Goal: Task Accomplishment & Management: Manage account settings

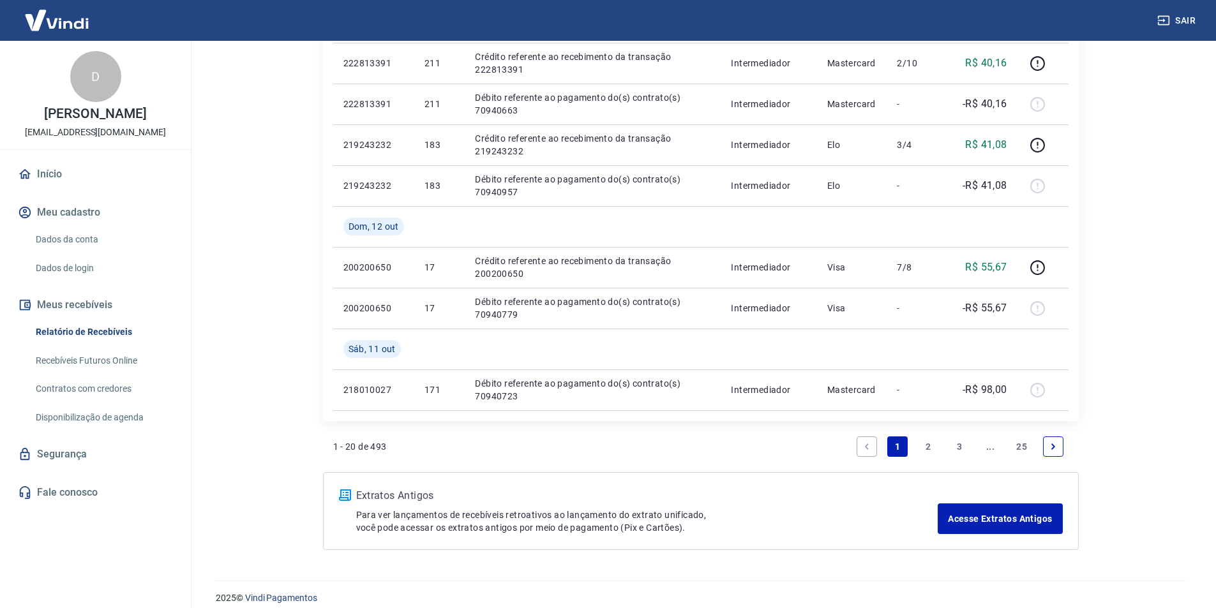
scroll to position [884, 0]
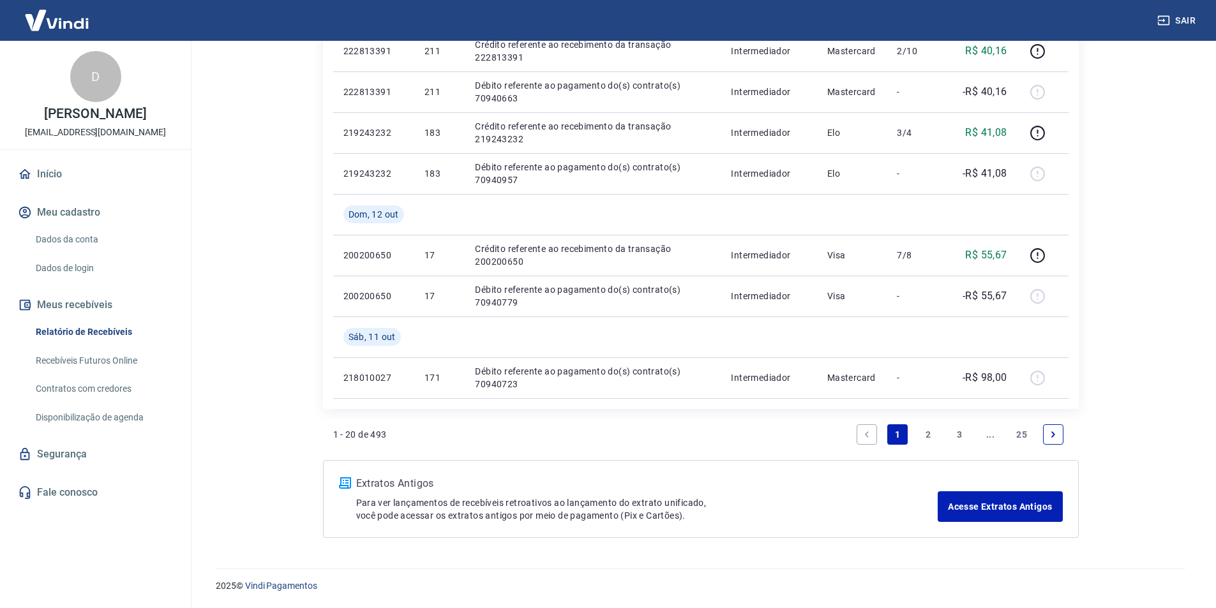
click at [1054, 430] on icon "Next page" at bounding box center [1052, 434] width 9 height 9
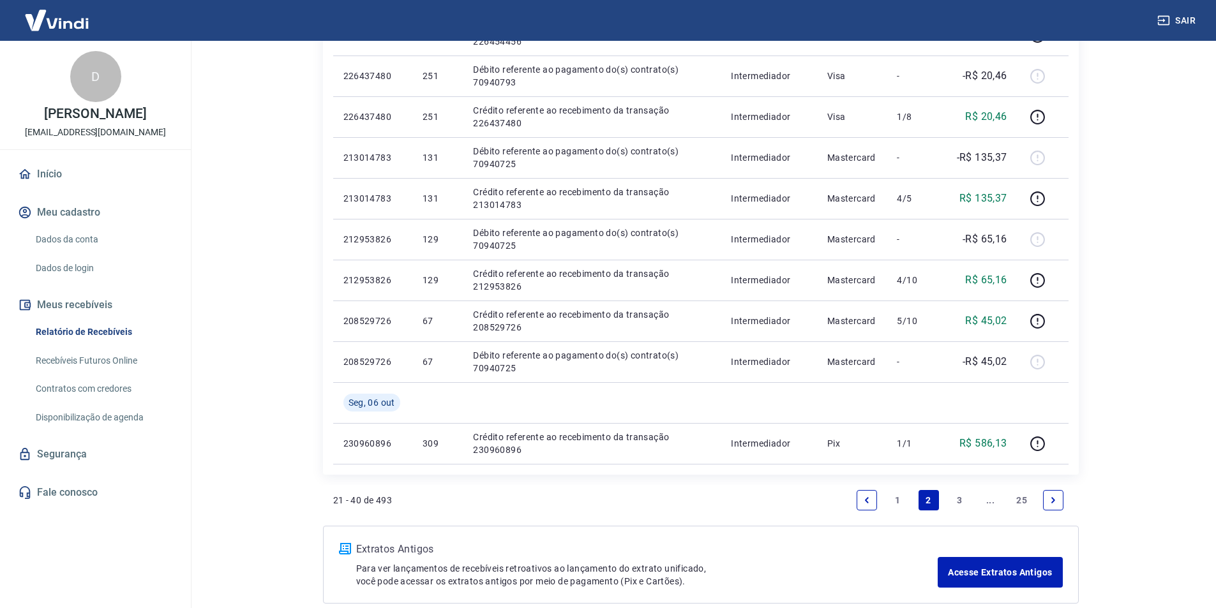
scroll to position [830, 0]
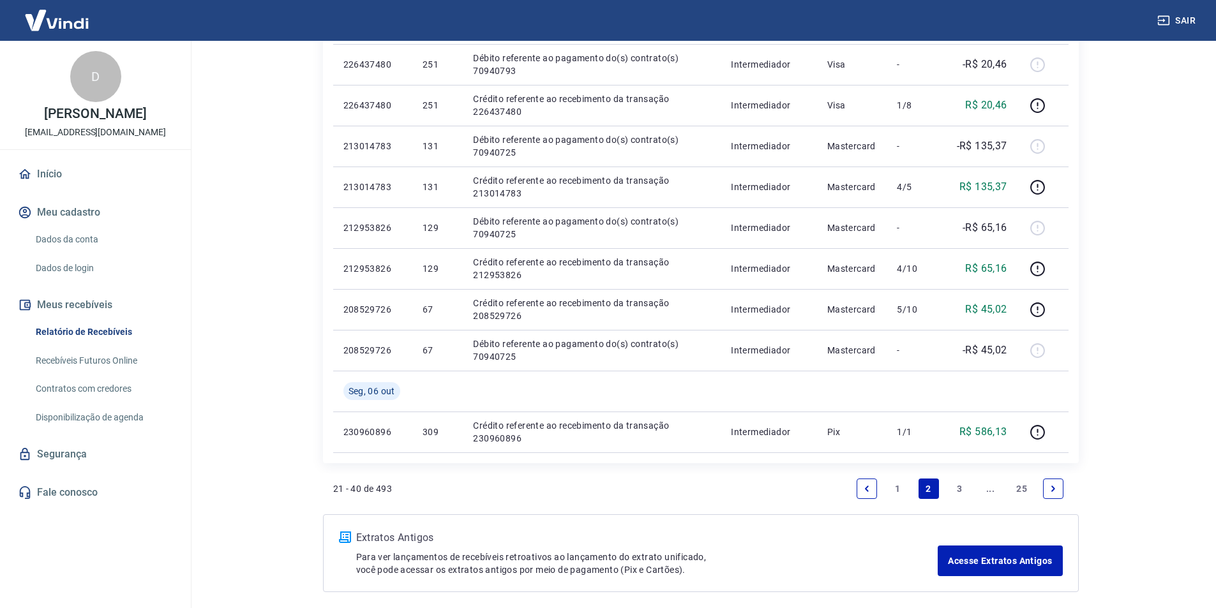
drag, startPoint x: 1052, startPoint y: 487, endPoint x: 720, endPoint y: 254, distance: 405.9
click at [1053, 487] on icon "Next page" at bounding box center [1053, 489] width 4 height 6
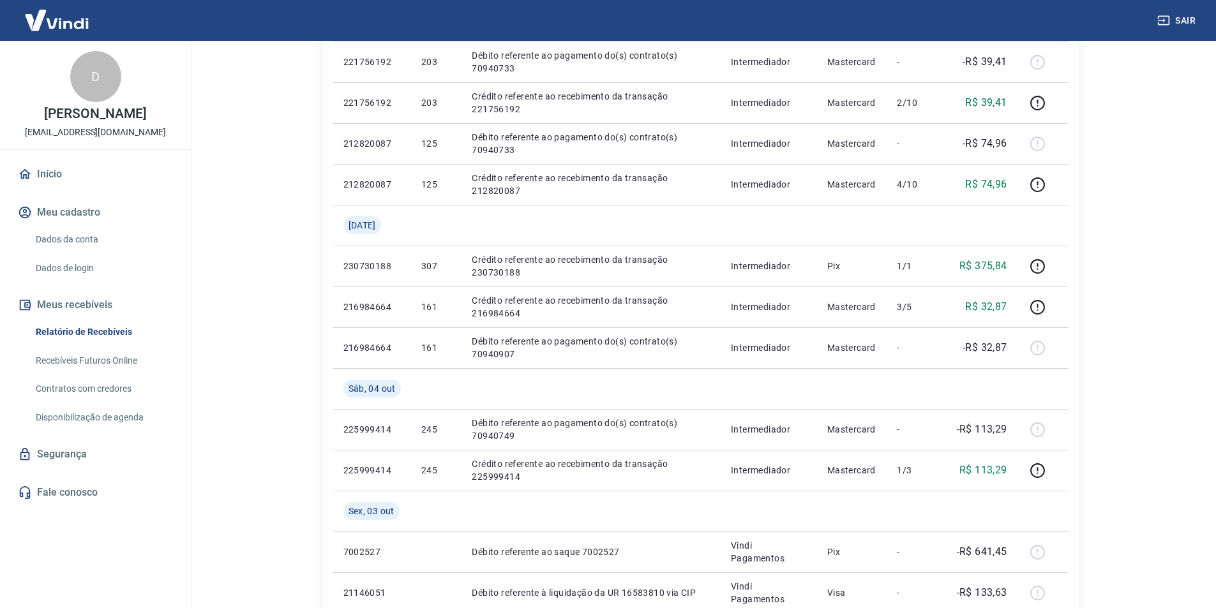
scroll to position [511, 0]
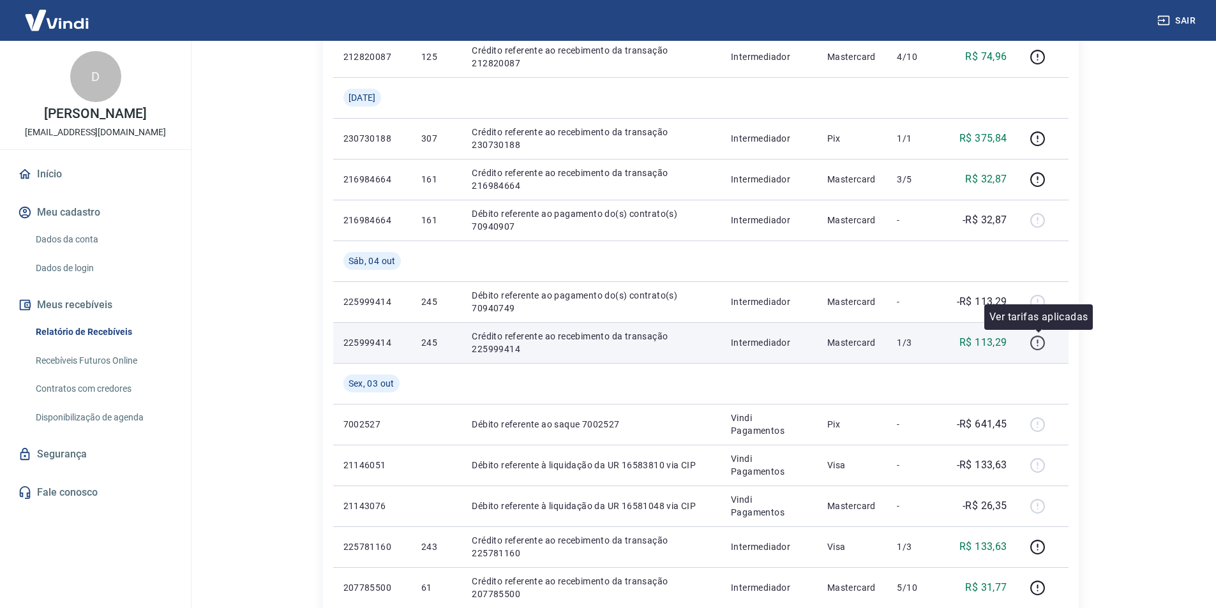
click at [1038, 343] on icon "button" at bounding box center [1037, 343] width 16 height 16
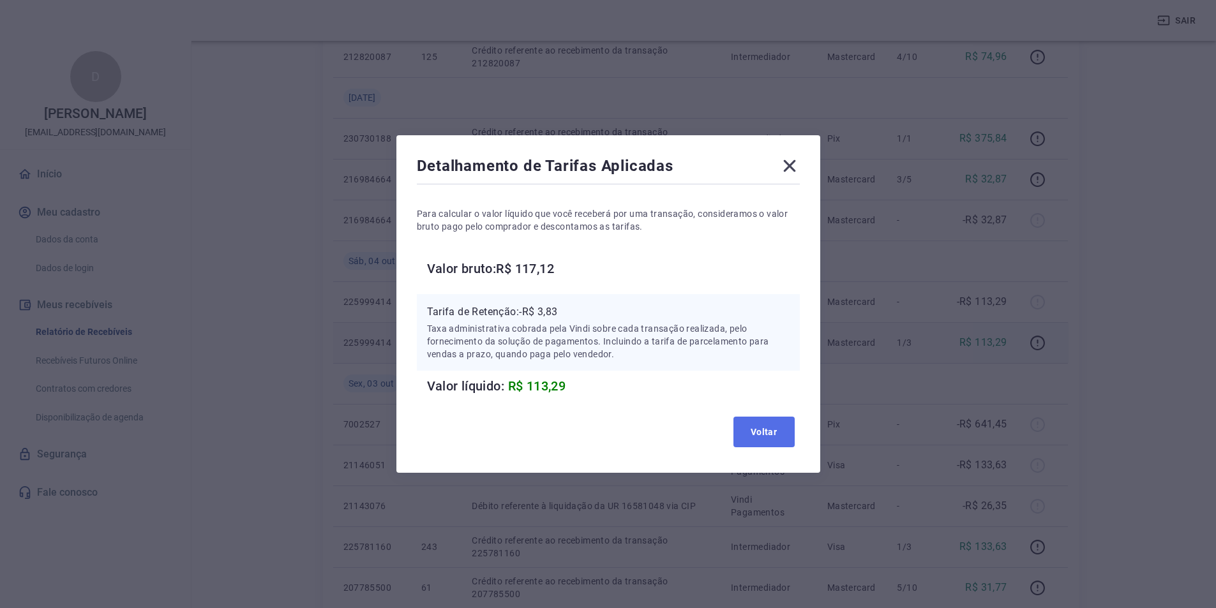
click at [770, 431] on button "Voltar" at bounding box center [763, 432] width 61 height 31
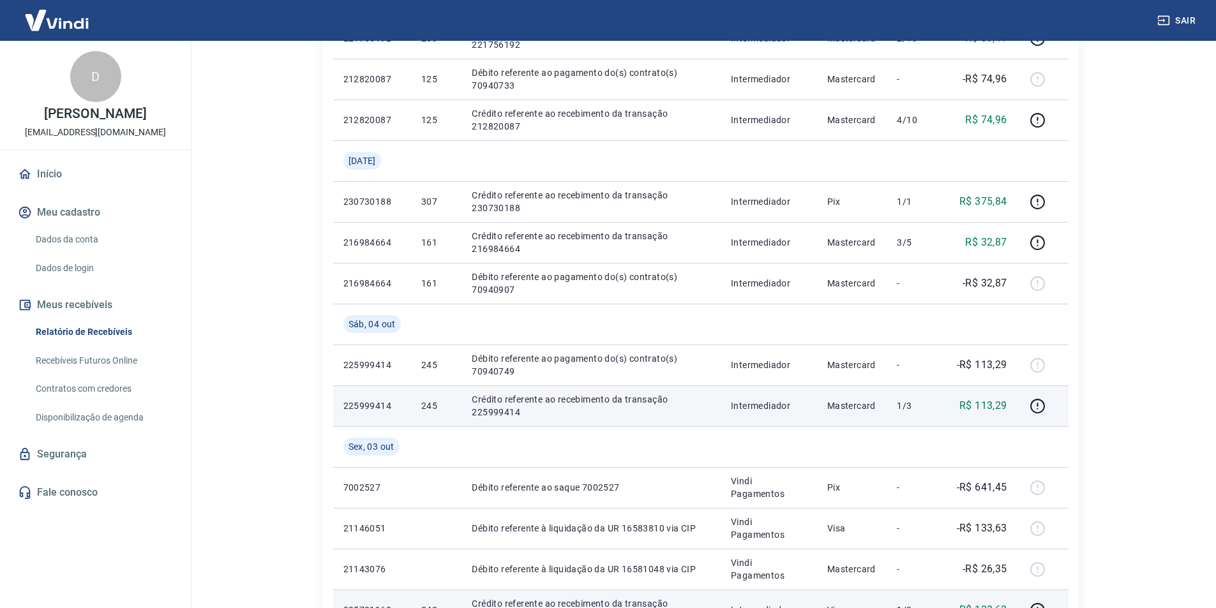
scroll to position [447, 0]
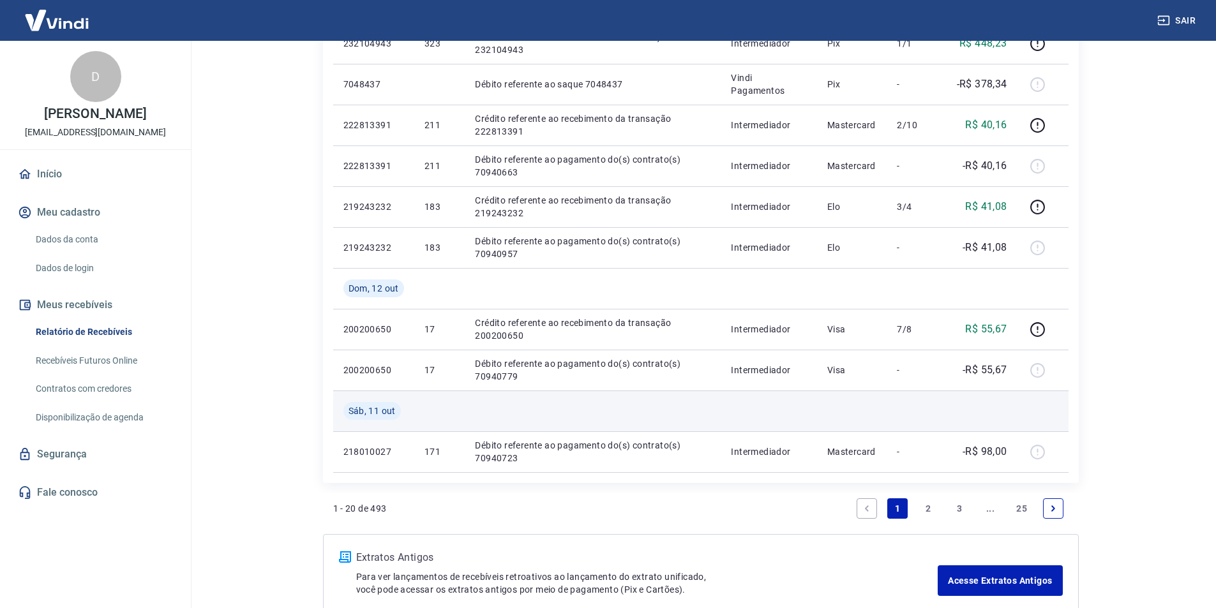
scroll to position [884, 0]
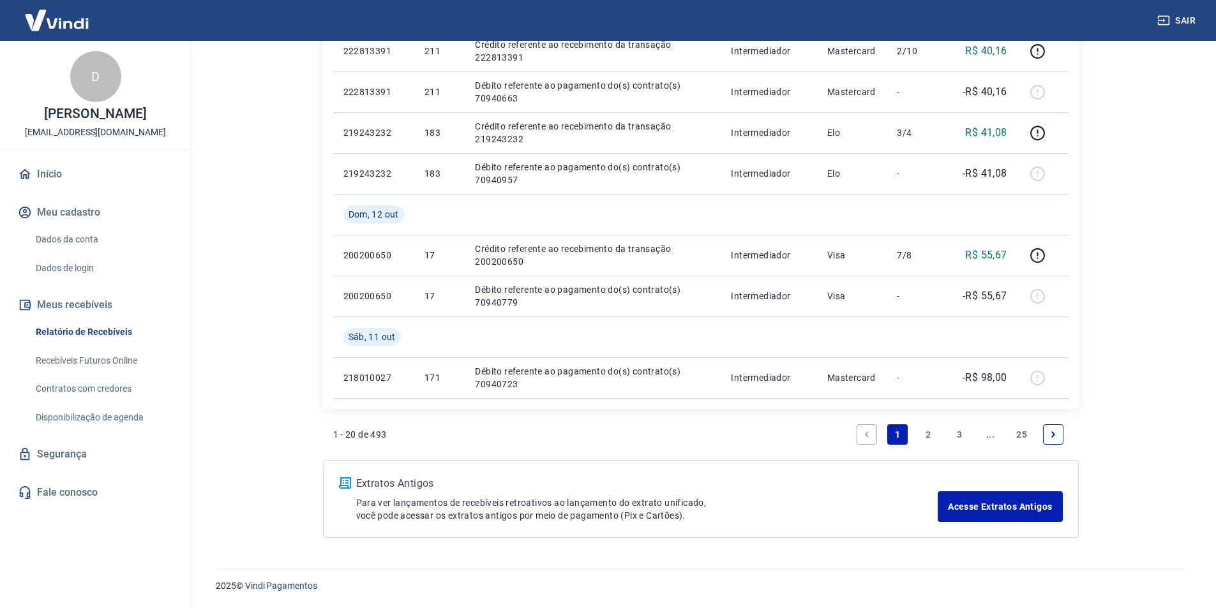
click at [928, 436] on link "2" at bounding box center [928, 434] width 20 height 20
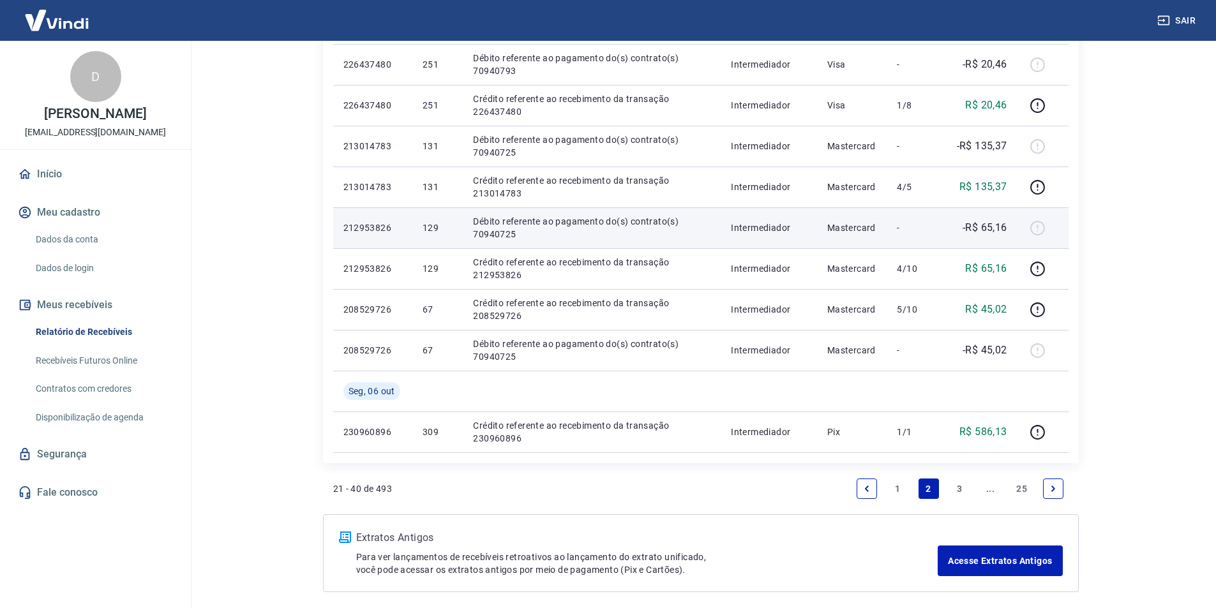
scroll to position [884, 0]
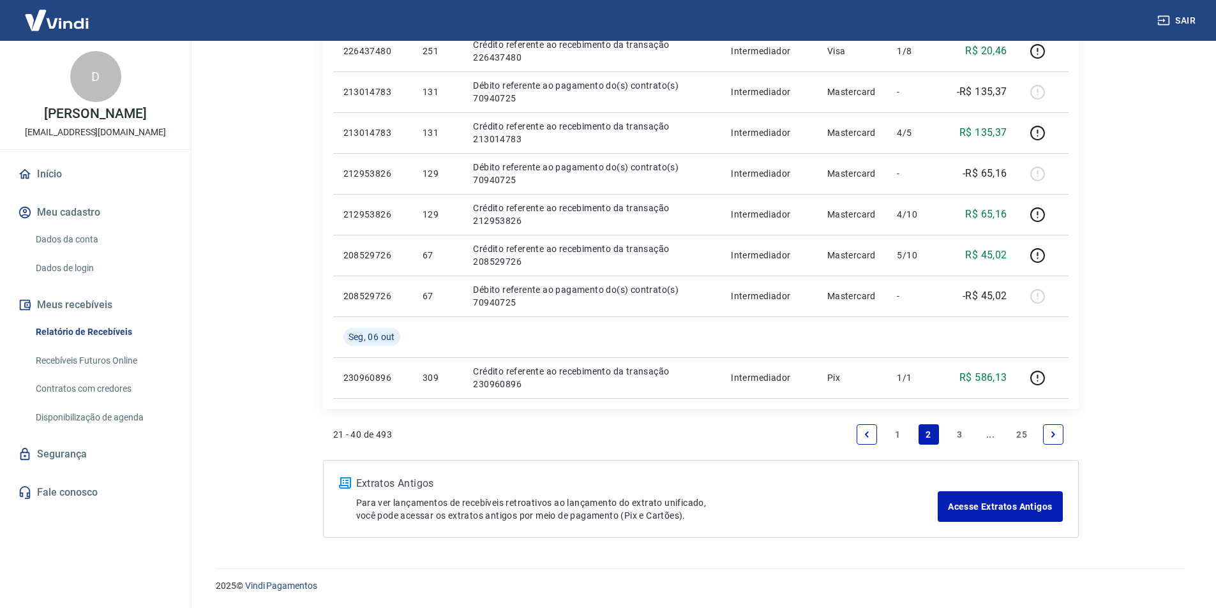
click at [957, 437] on link "3" at bounding box center [959, 434] width 20 height 20
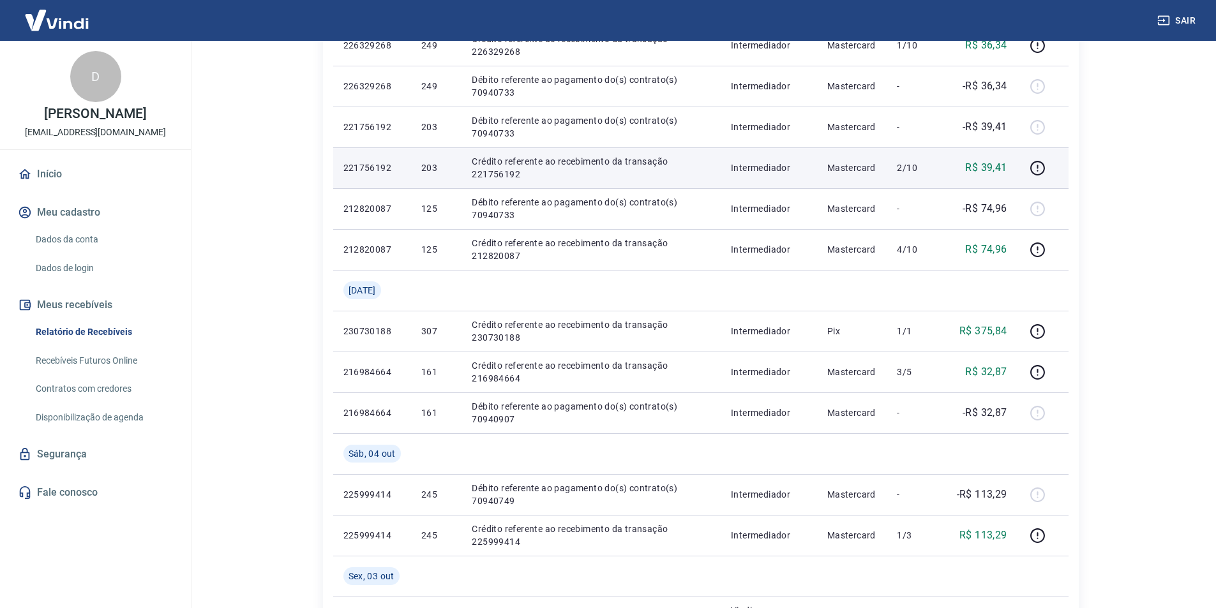
scroll to position [319, 0]
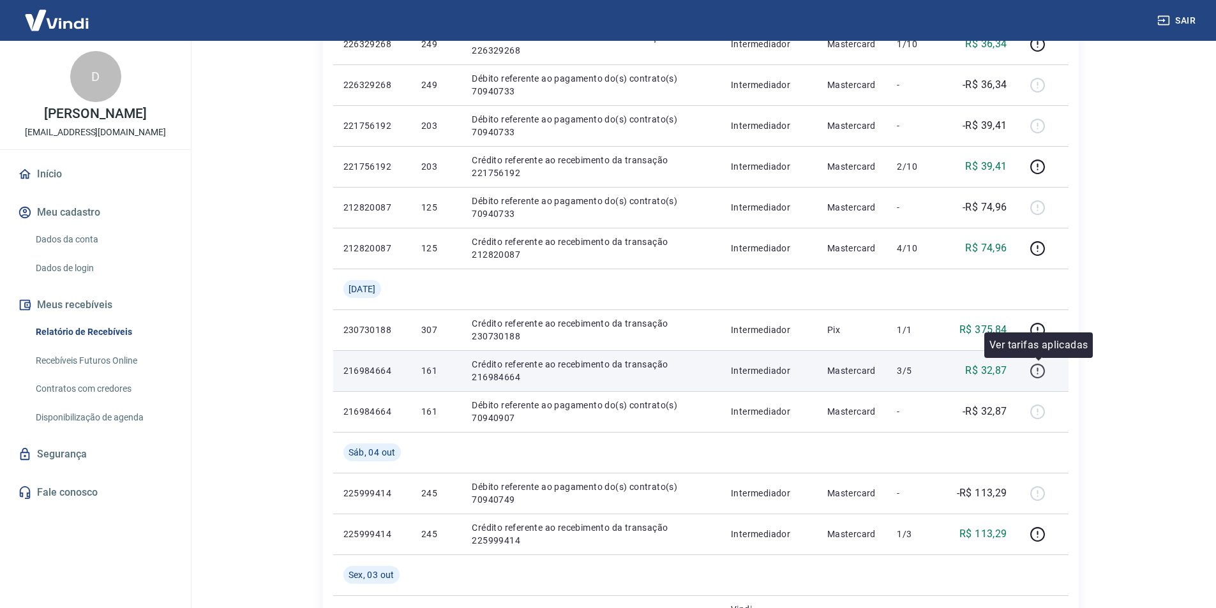
click at [1040, 374] on icon "button" at bounding box center [1037, 371] width 16 height 16
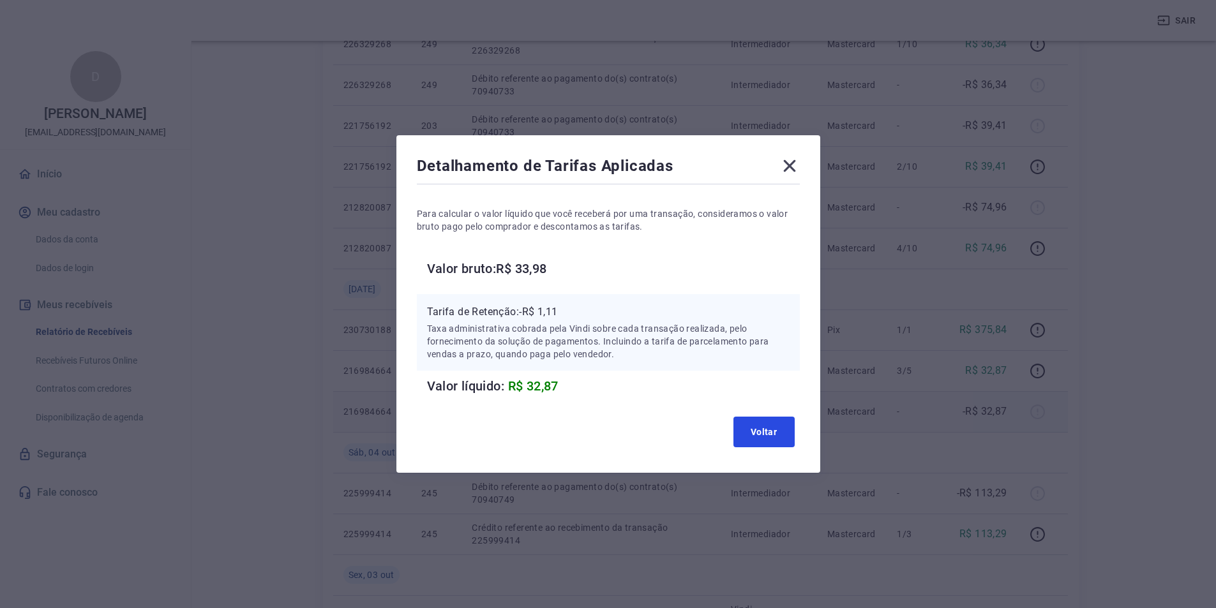
click at [775, 429] on button "Voltar" at bounding box center [763, 432] width 61 height 31
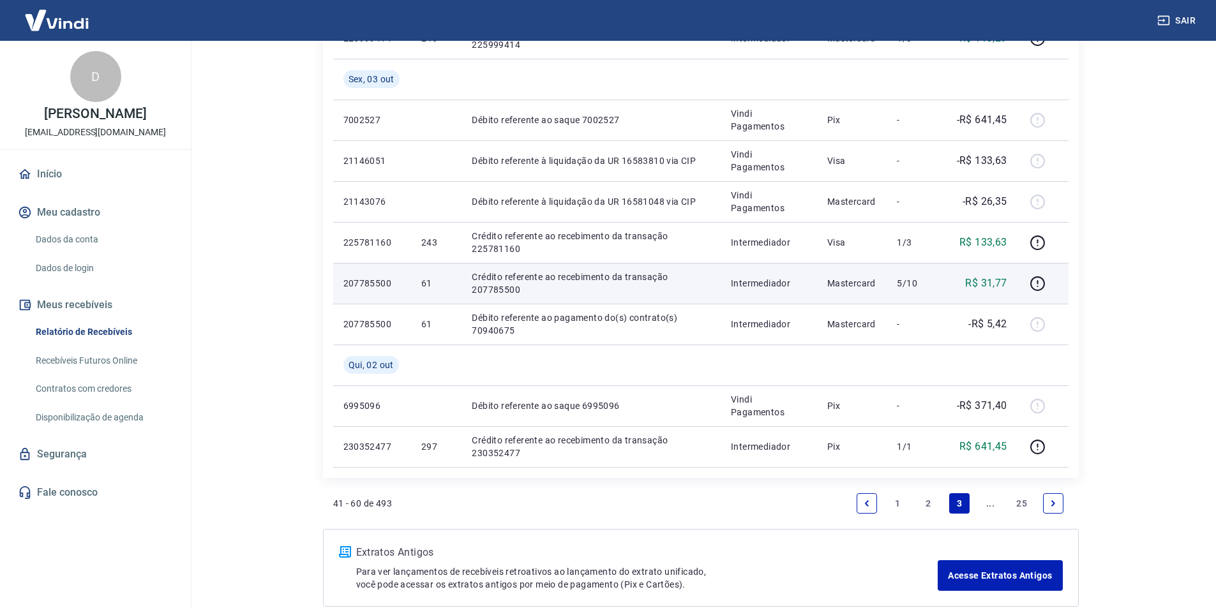
scroll to position [884, 0]
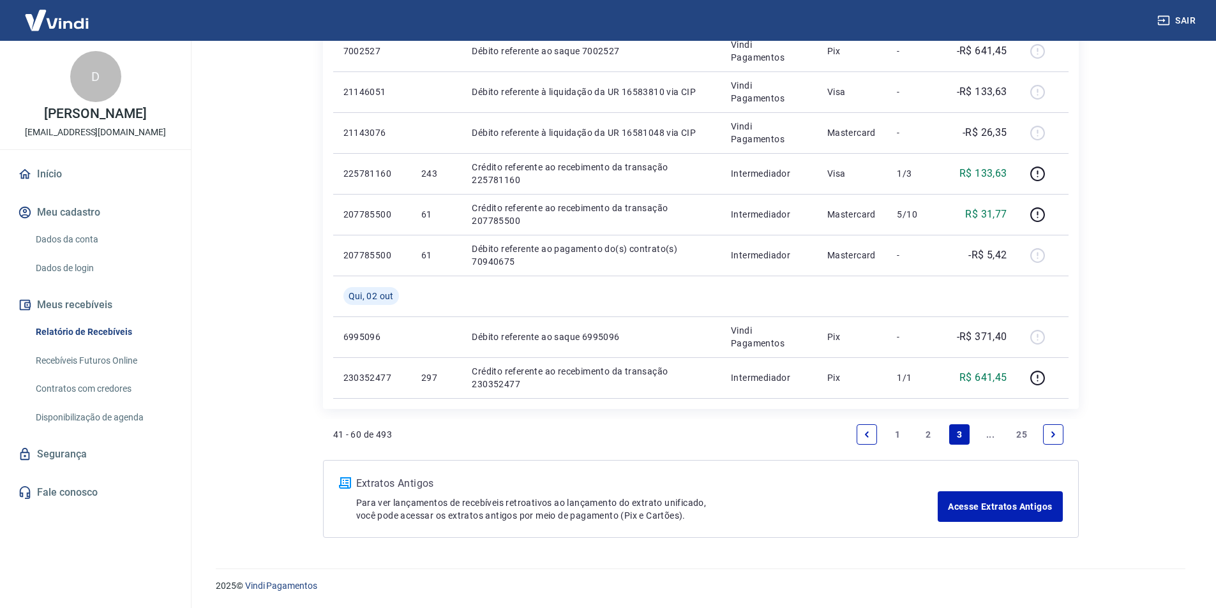
click at [930, 433] on link "2" at bounding box center [928, 434] width 20 height 20
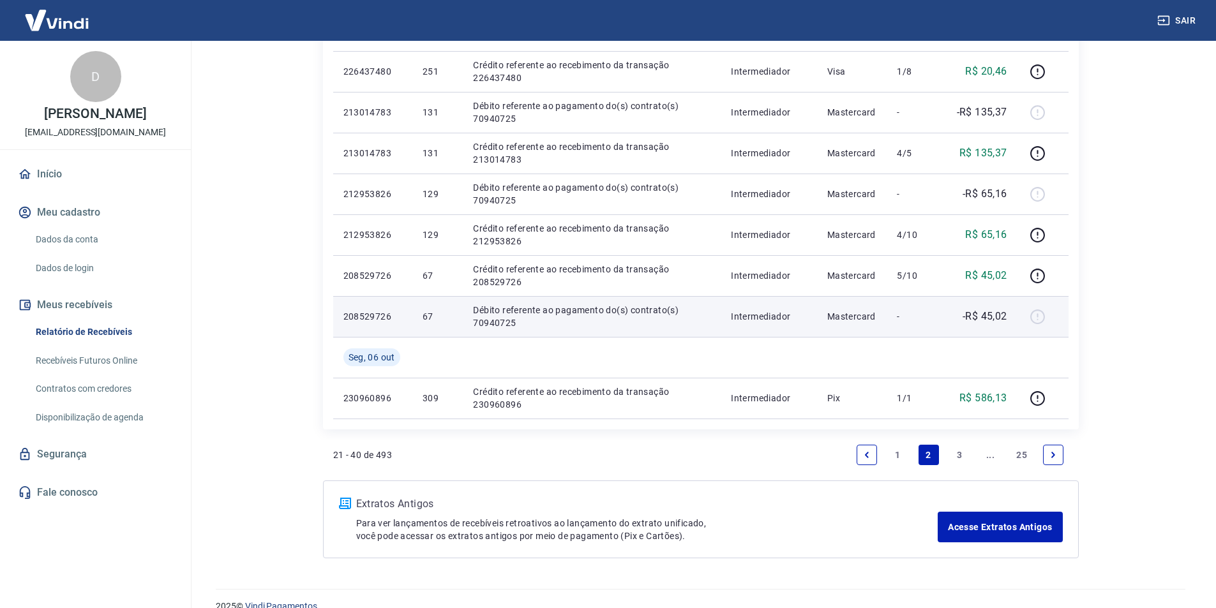
scroll to position [884, 0]
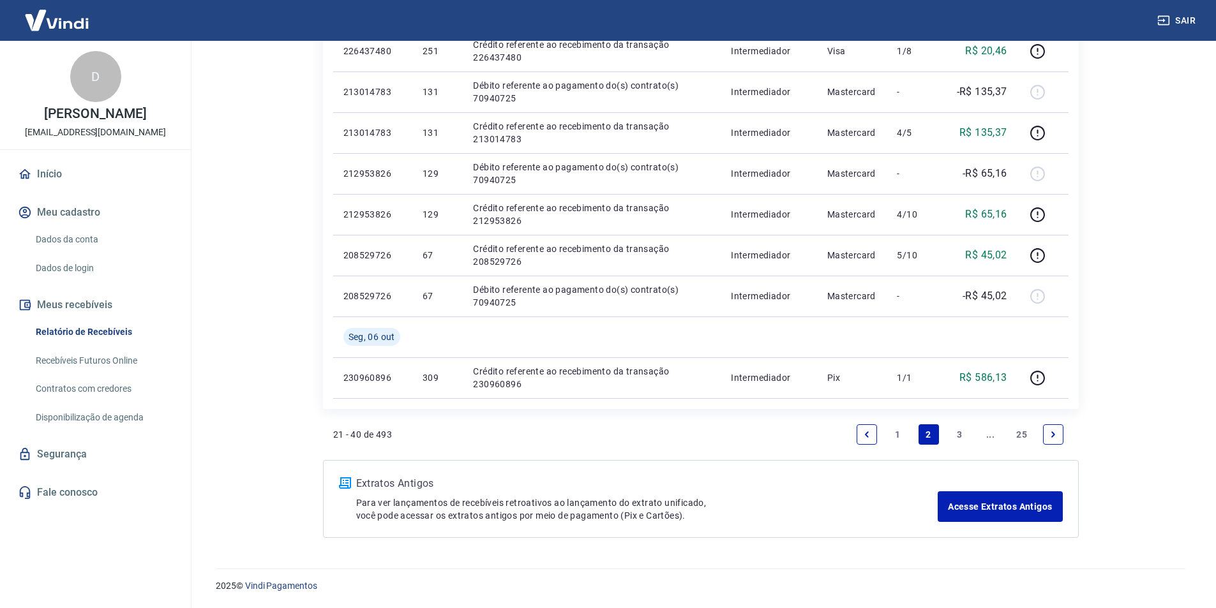
click at [901, 431] on link "1" at bounding box center [897, 434] width 20 height 20
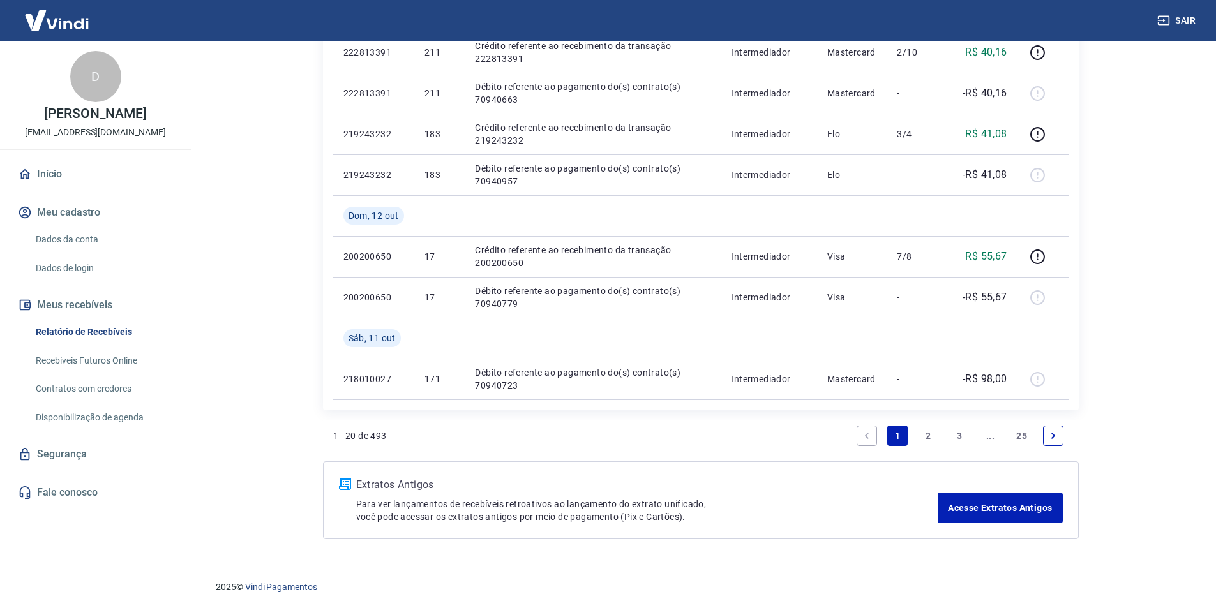
scroll to position [884, 0]
click at [1055, 436] on icon "Next page" at bounding box center [1052, 434] width 9 height 9
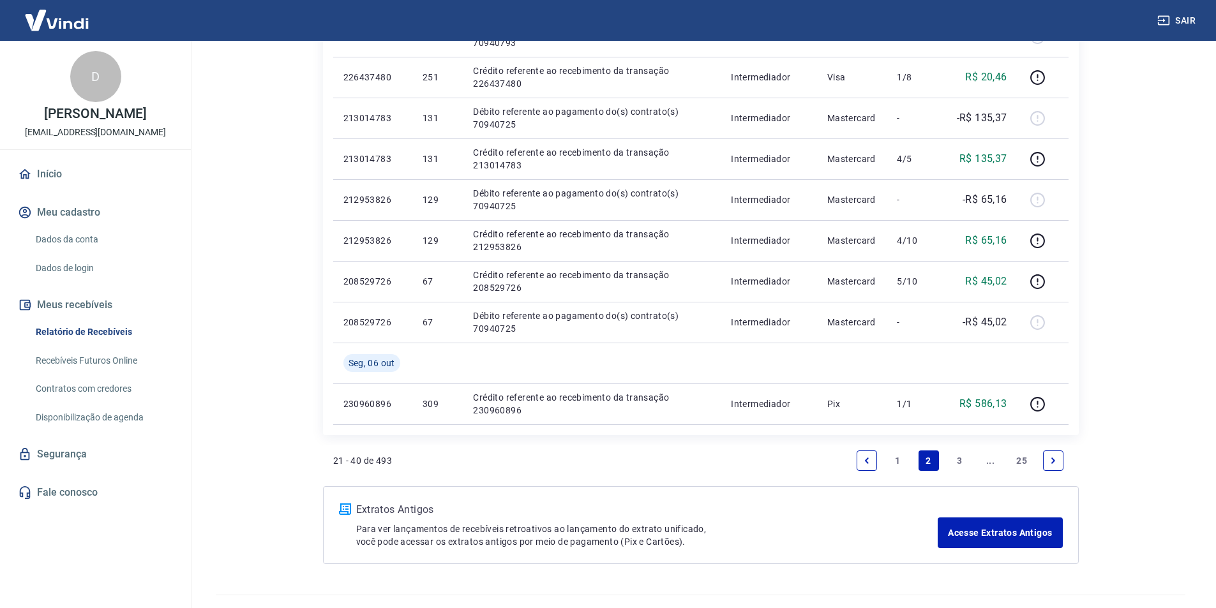
scroll to position [884, 0]
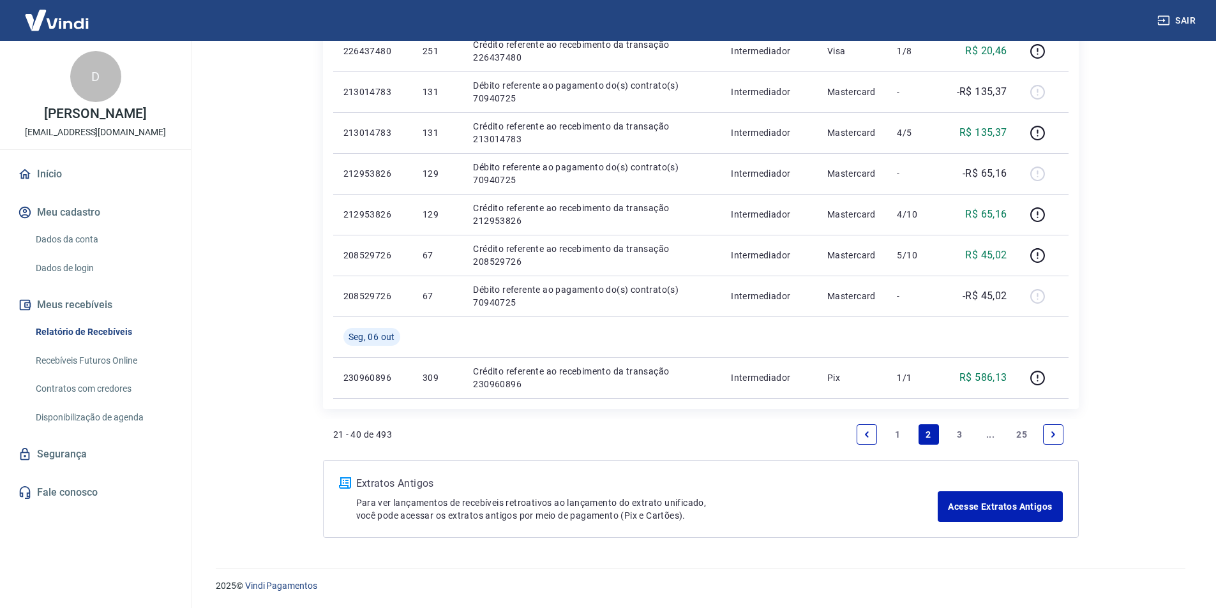
drag, startPoint x: 1047, startPoint y: 436, endPoint x: 865, endPoint y: 336, distance: 207.9
click at [1048, 435] on link "Next page" at bounding box center [1053, 434] width 20 height 20
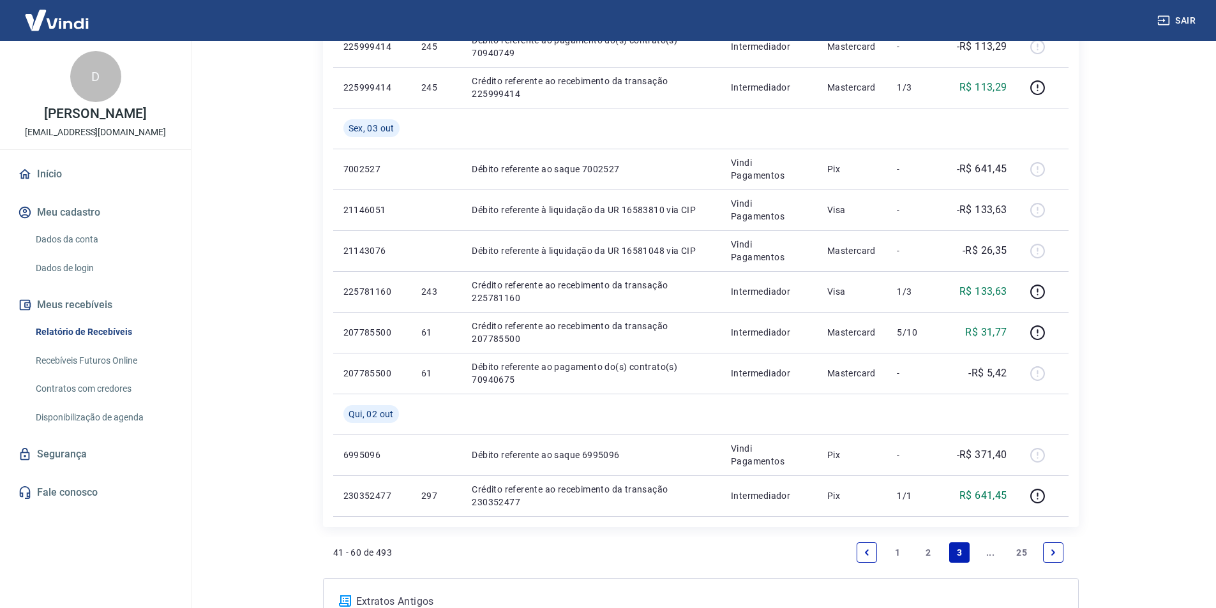
scroll to position [884, 0]
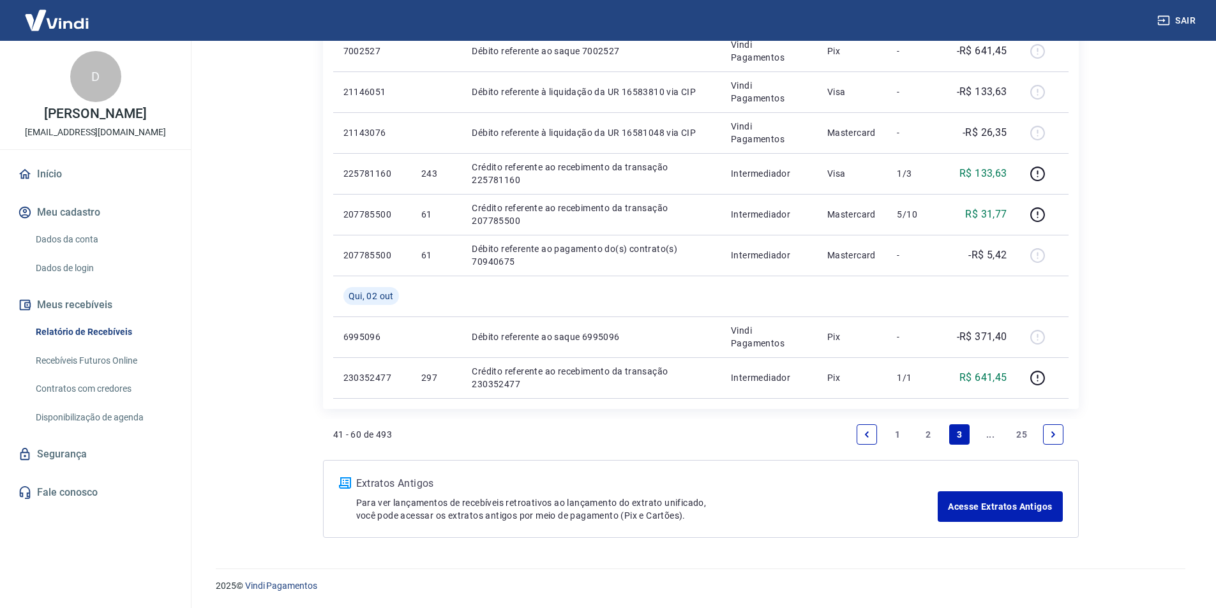
click at [1050, 436] on icon "Next page" at bounding box center [1052, 434] width 9 height 9
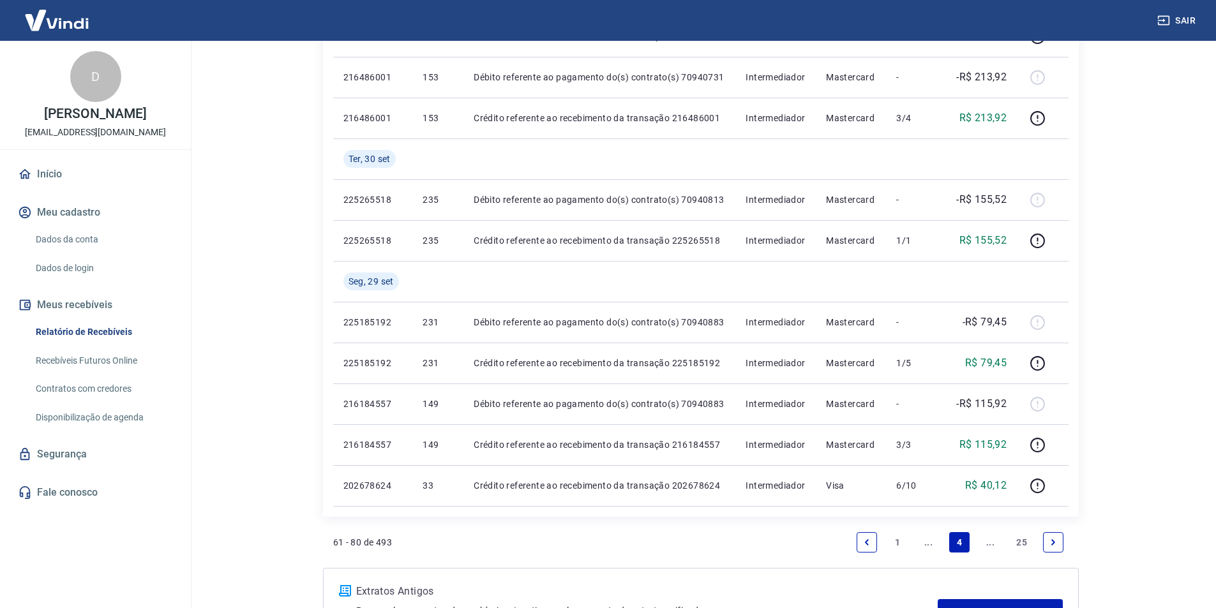
scroll to position [843, 0]
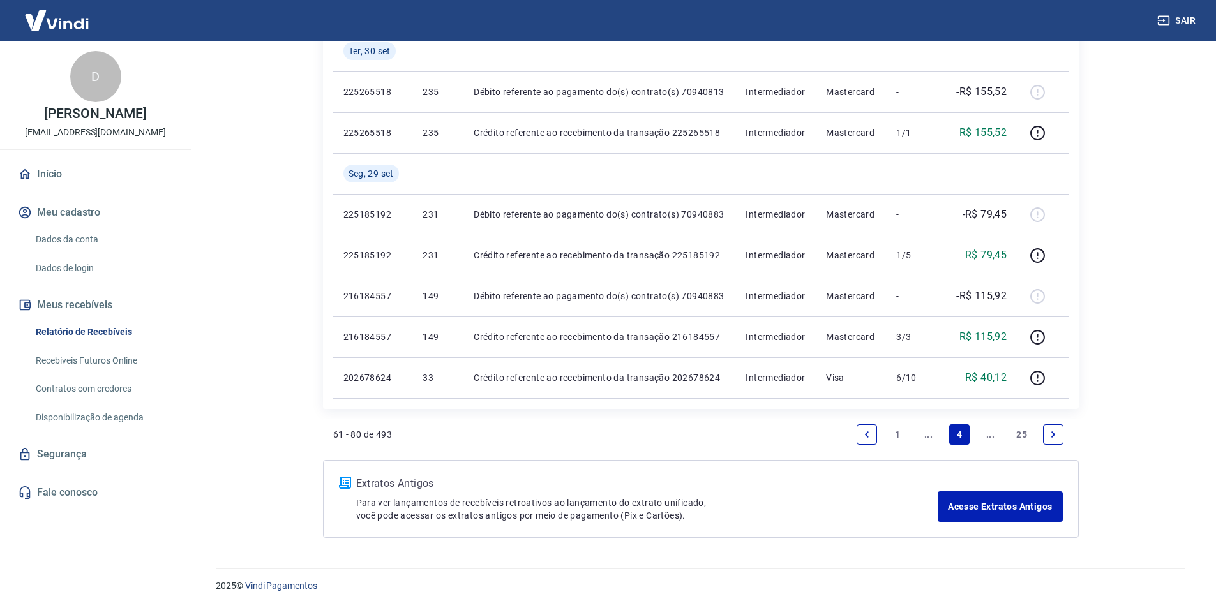
click at [864, 433] on icon "Previous page" at bounding box center [866, 434] width 9 height 9
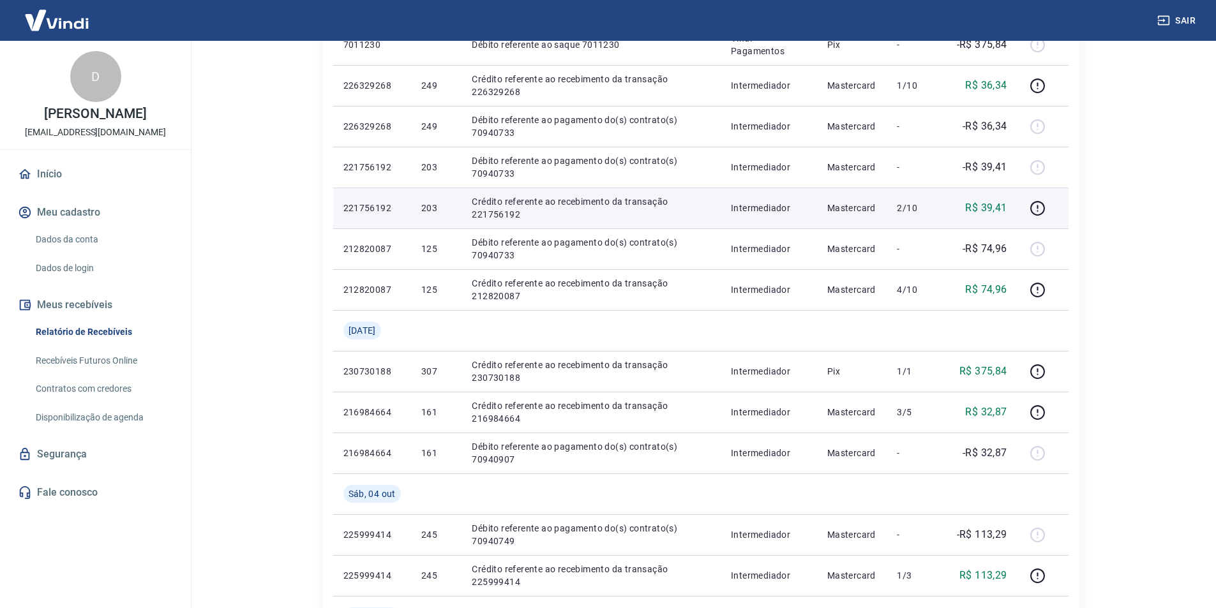
scroll to position [246, 0]
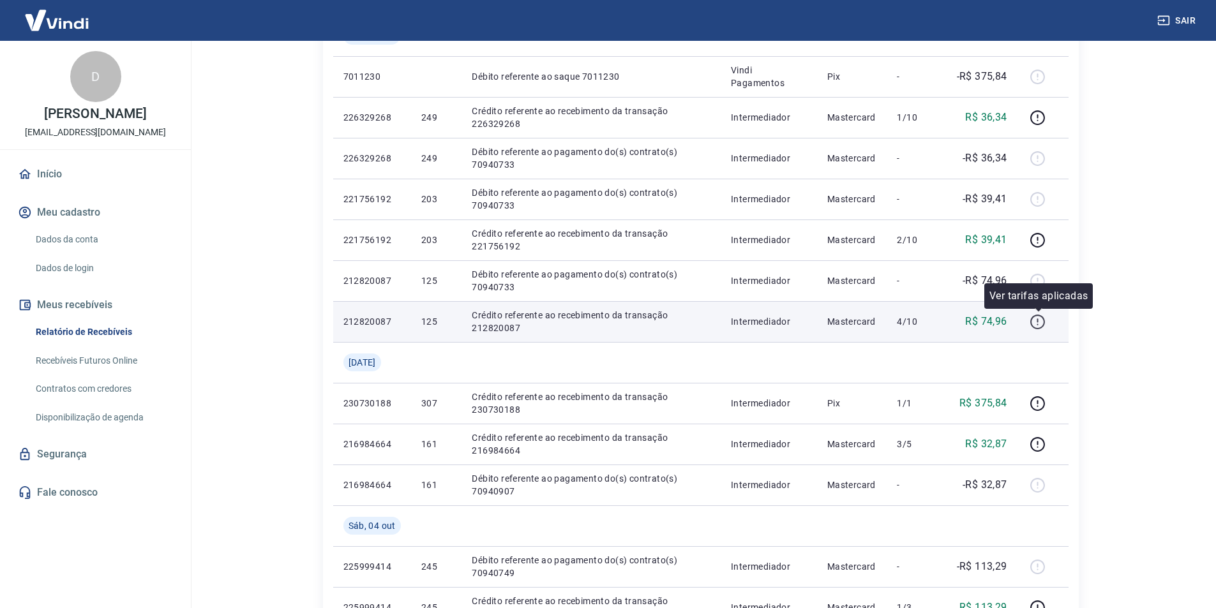
click at [1036, 322] on icon "button" at bounding box center [1037, 322] width 16 height 16
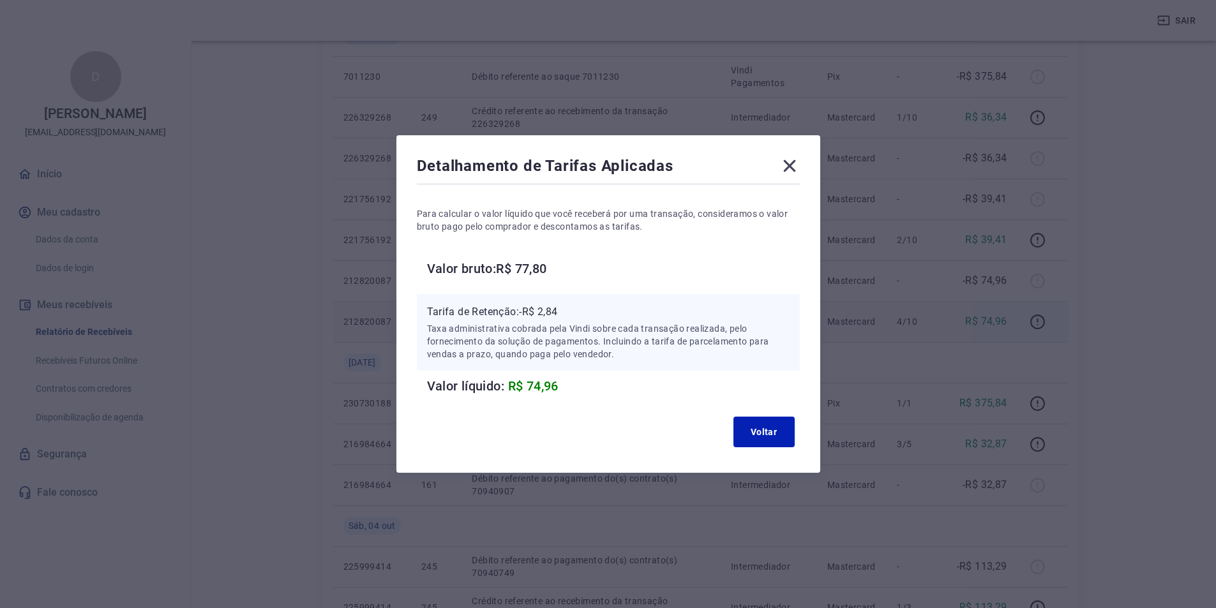
click at [800, 169] on icon at bounding box center [789, 166] width 20 height 20
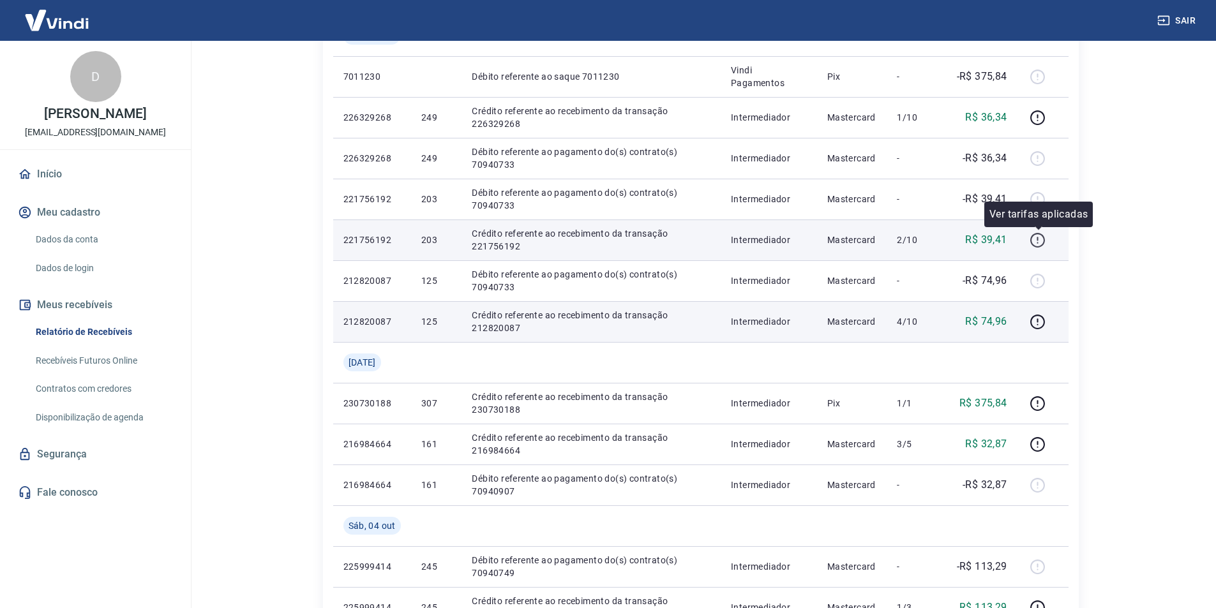
click at [1040, 239] on icon "button" at bounding box center [1037, 240] width 16 height 16
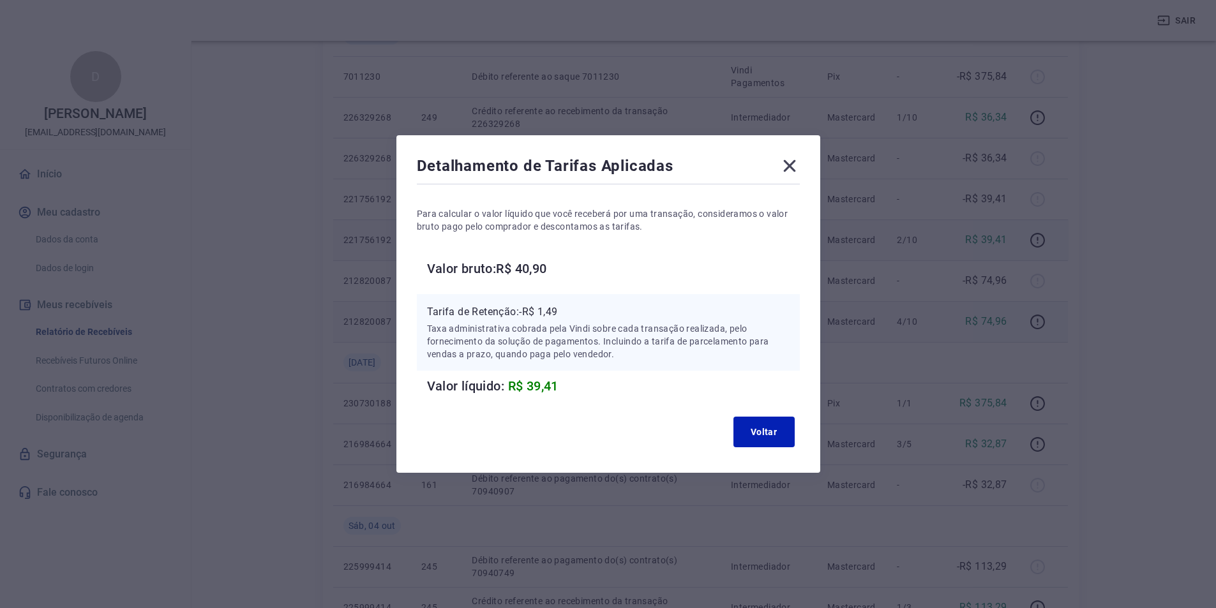
click at [793, 165] on icon at bounding box center [789, 166] width 12 height 12
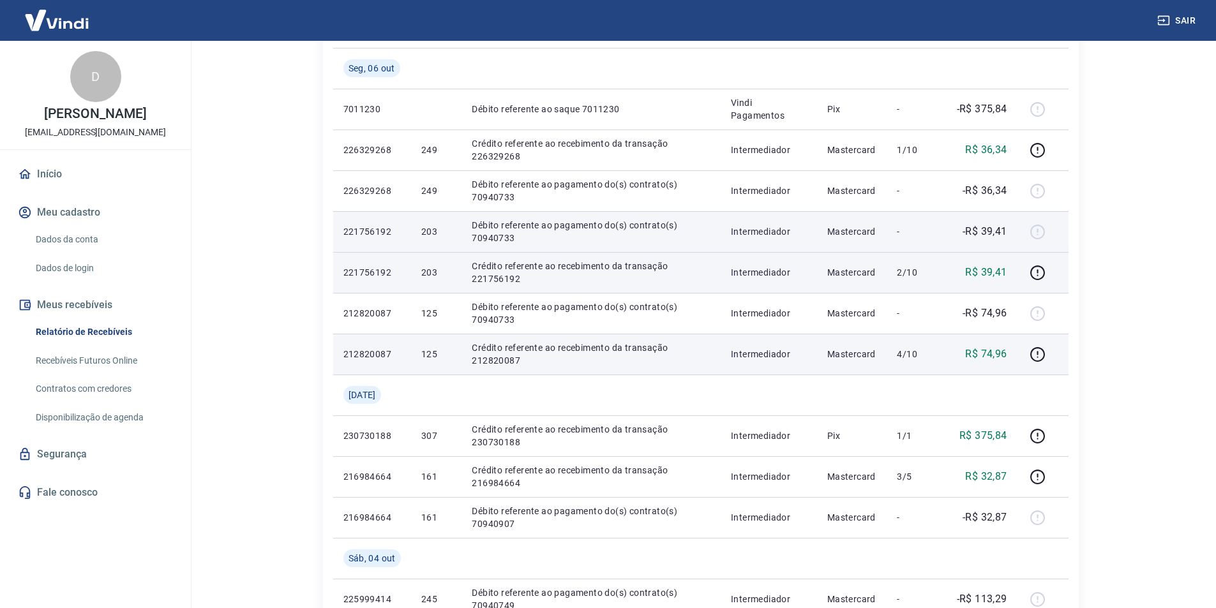
scroll to position [182, 0]
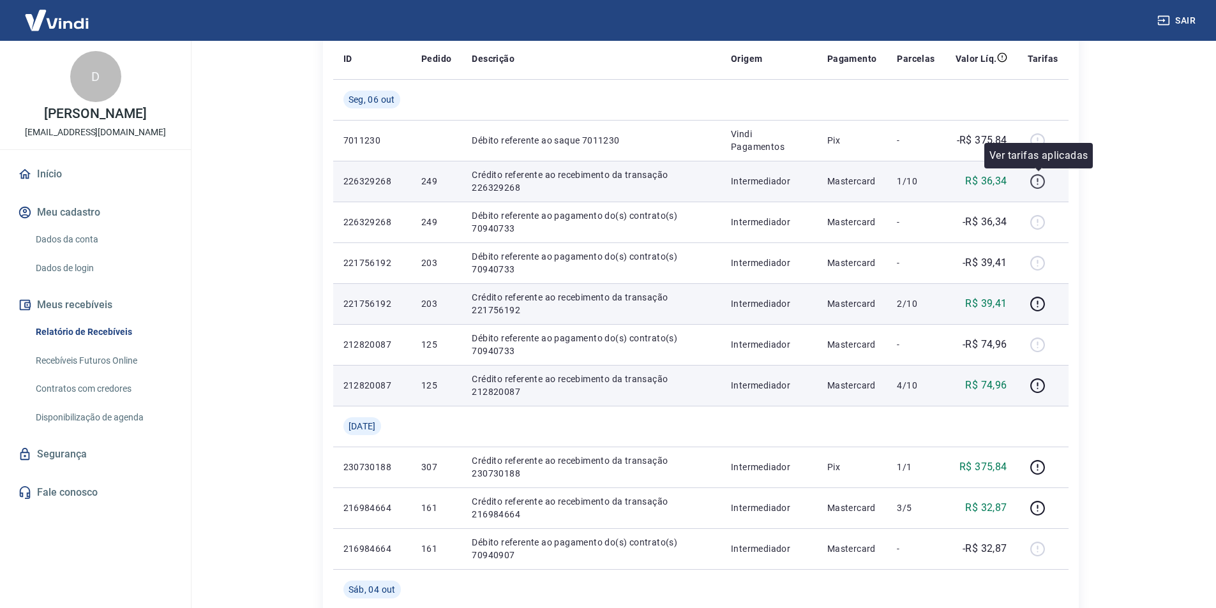
click at [1041, 186] on icon "button" at bounding box center [1037, 182] width 16 height 16
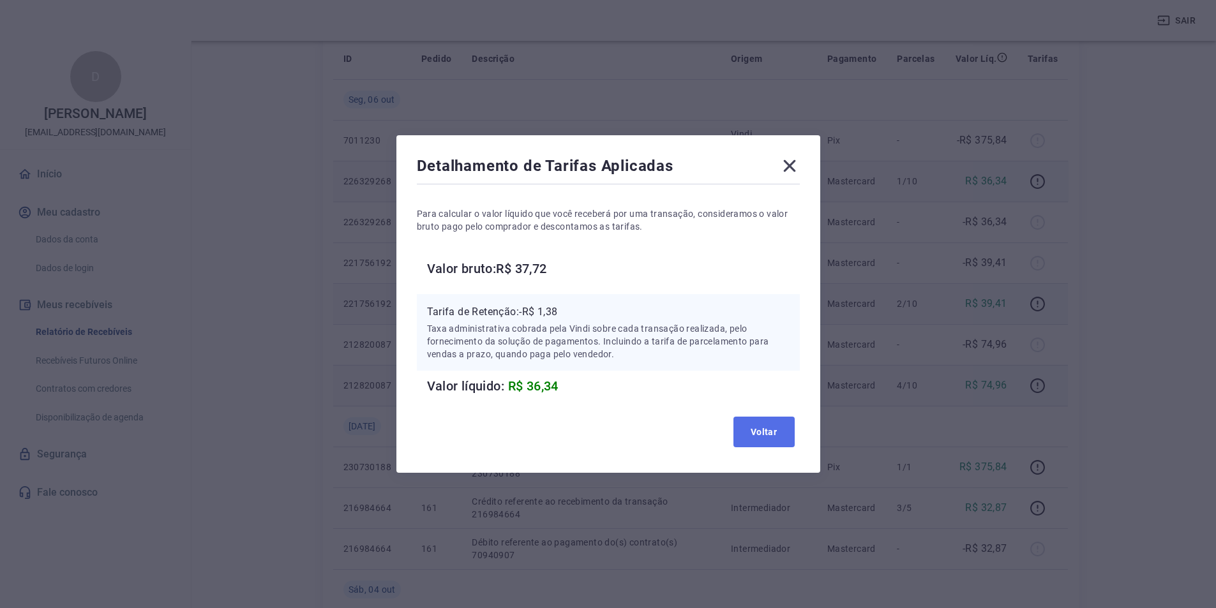
click at [777, 428] on button "Voltar" at bounding box center [763, 432] width 61 height 31
